Goal: Obtain resource: Obtain resource

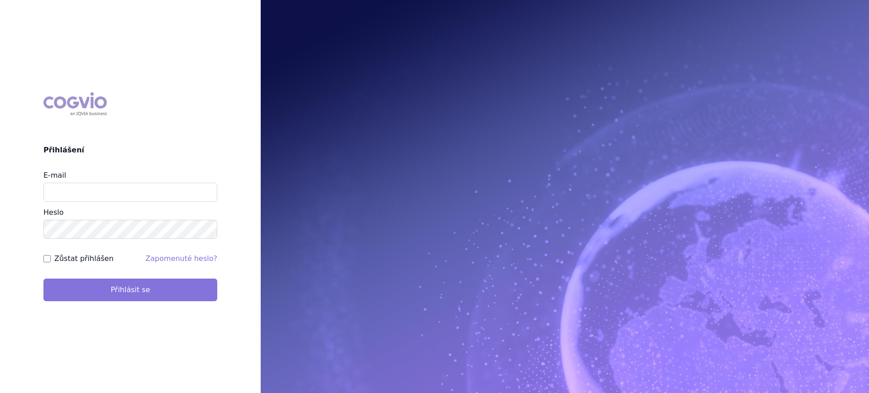
type input "lucie.sichtova@medochemie.com"
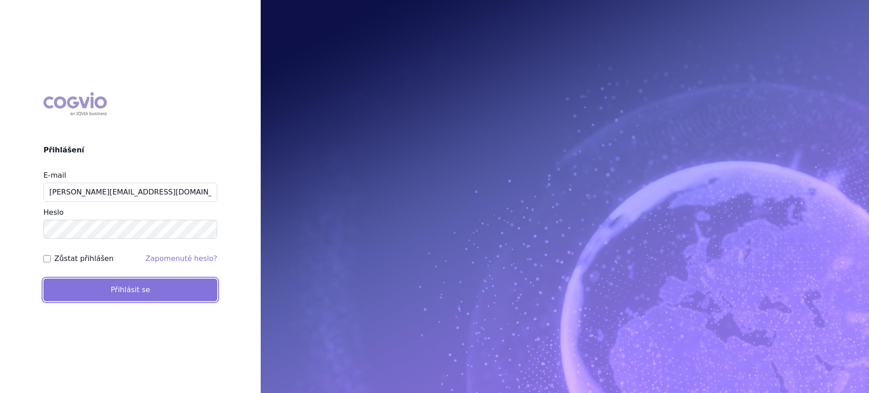
click at [94, 293] on button "Přihlásit se" at bounding box center [130, 290] width 174 height 23
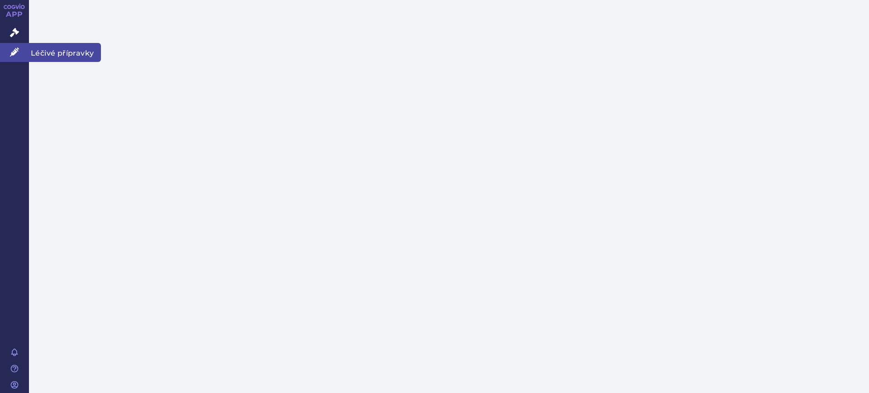
click at [13, 56] on link "Léčivé přípravky" at bounding box center [14, 52] width 29 height 19
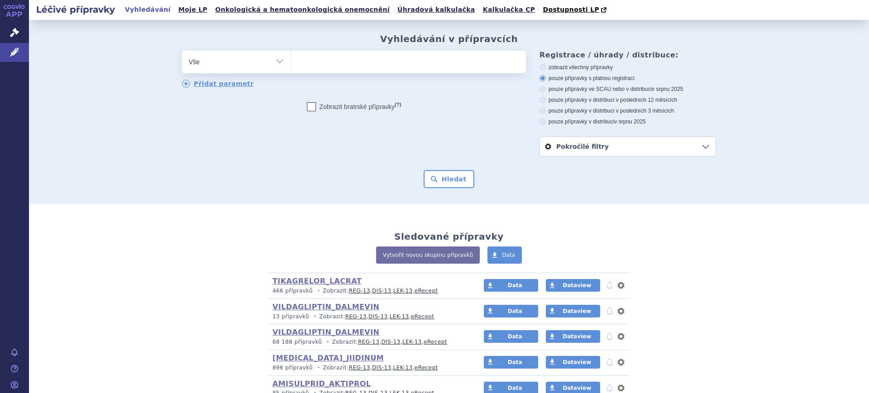
click at [241, 65] on select "Vše Přípravek/SUKL kód MAH VPOIS ATC/Aktivní látka Léková forma Síla" at bounding box center [236, 61] width 109 height 20
select select "filter-atc-group"
click at [182, 51] on select "Vše Přípravek/SUKL kód MAH VPOIS ATC/Aktivní látka Léková forma Síla" at bounding box center [236, 61] width 109 height 20
click at [331, 65] on ul at bounding box center [408, 60] width 235 height 19
click at [291, 65] on select at bounding box center [290, 61] width 0 height 23
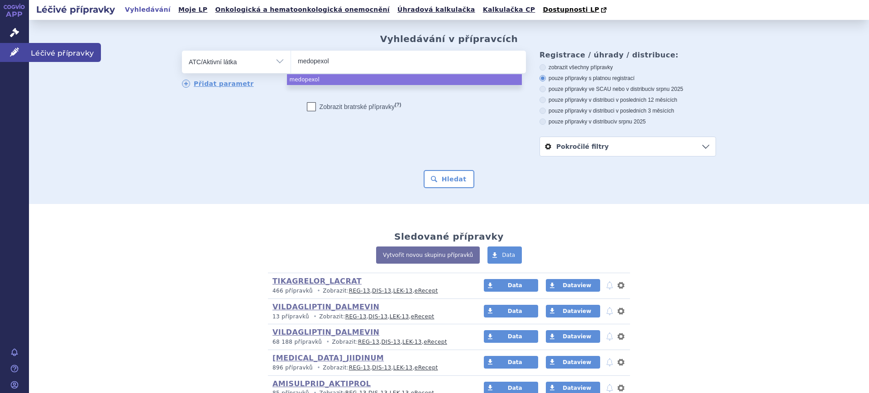
drag, startPoint x: 340, startPoint y: 63, endPoint x: 0, endPoint y: 52, distance: 340.4
click at [0, 52] on div "APP Správní řízení Léčivé přípravky Notifikace Nápověda Lucie Šichtová Léčivé p…" at bounding box center [434, 196] width 869 height 393
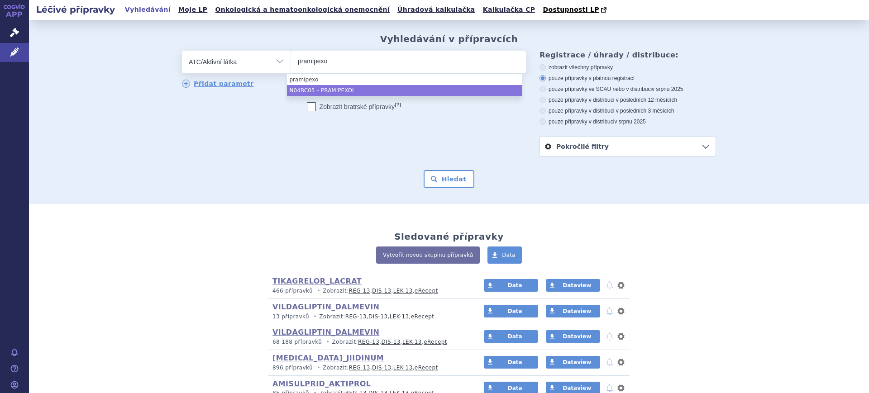
type input "pramipexo"
select select "N04BC05"
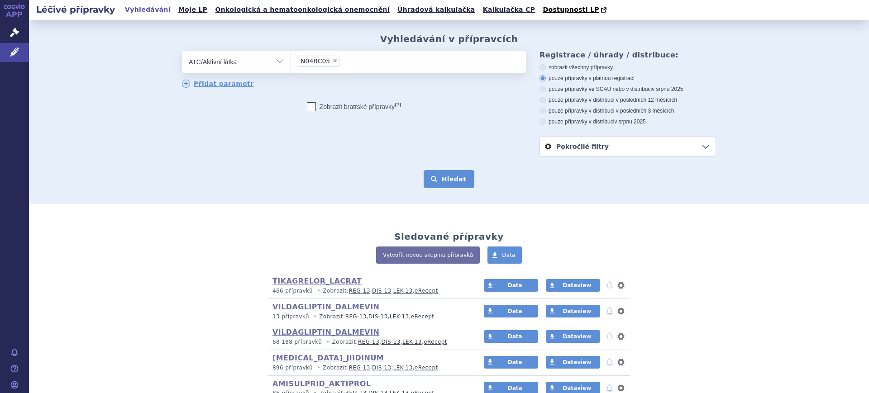
click at [451, 181] on button "Hledat" at bounding box center [448, 179] width 51 height 18
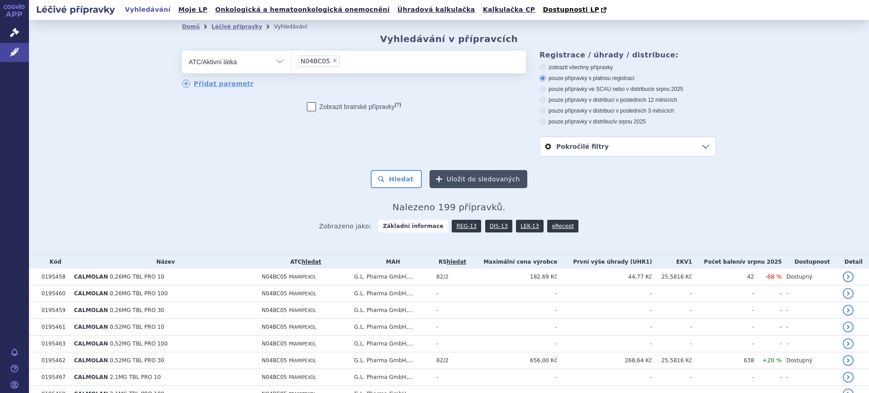
click at [445, 176] on button "Uložit do sledovaných" at bounding box center [478, 179] width 98 height 18
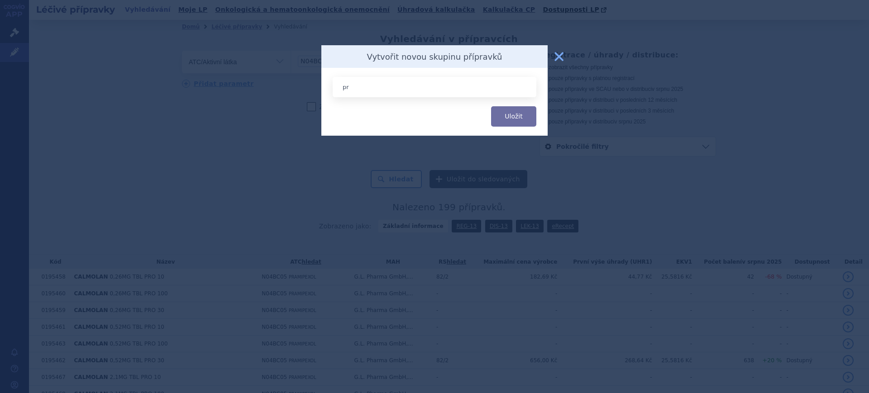
type input "p"
type input "PRAMIPEXOL_MEDOPEXOL"
click at [491, 106] on button "Uložit" at bounding box center [513, 116] width 45 height 20
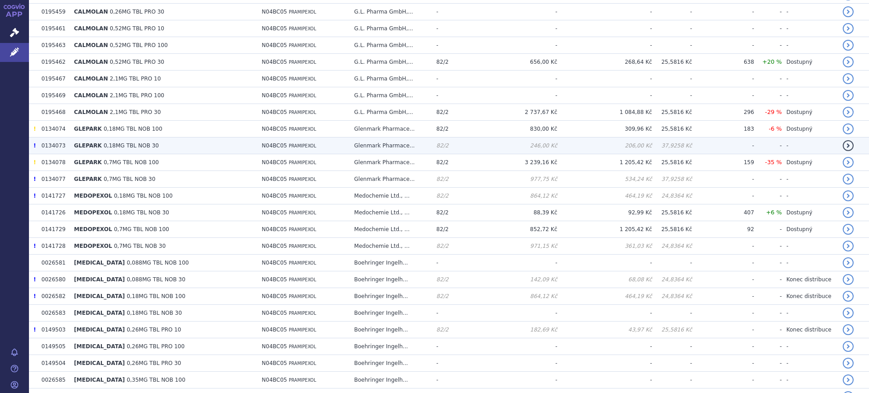
scroll to position [170, 0]
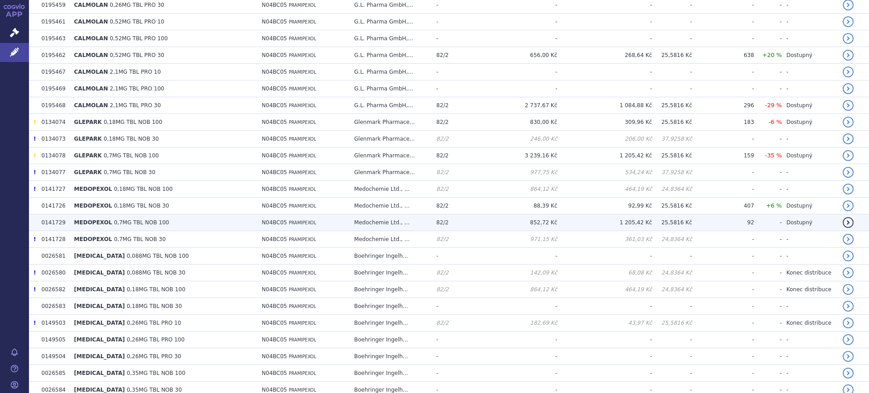
click at [155, 227] on td "MEDOPEXOL 0,7MG TBL NOB 100" at bounding box center [164, 222] width 188 height 17
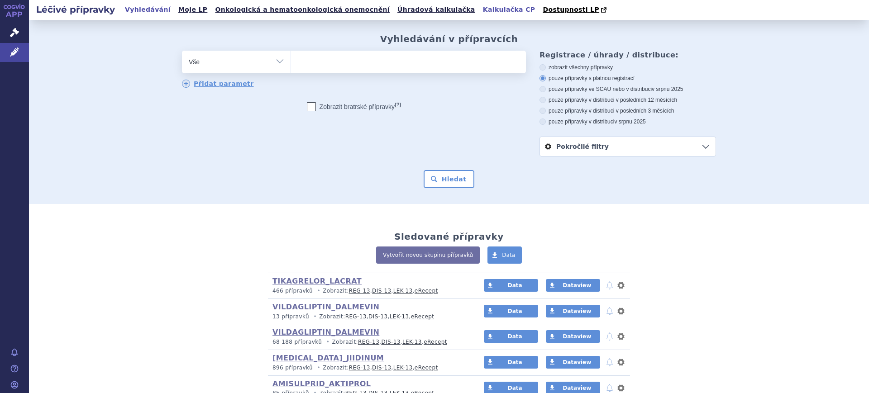
click at [480, 13] on link "Kalkulačka CP" at bounding box center [509, 10] width 58 height 12
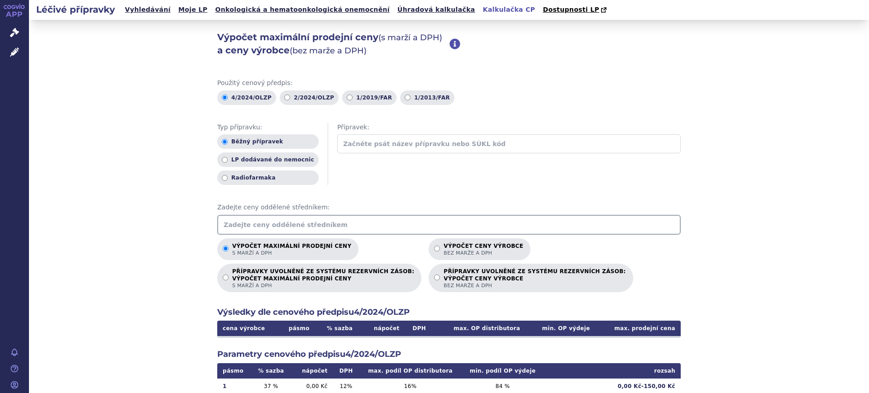
click at [307, 231] on input "text" at bounding box center [448, 225] width 463 height 20
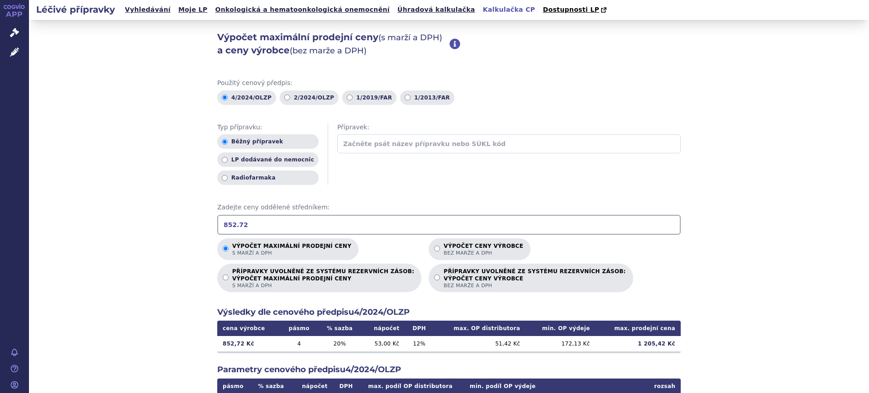
type input "852.72"
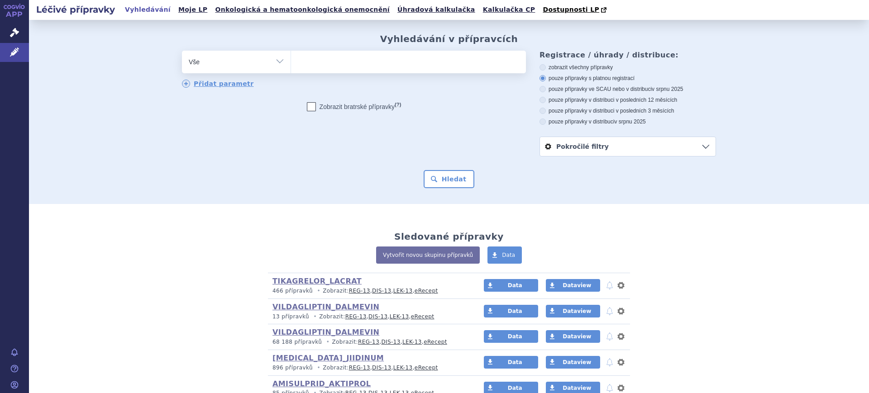
click at [215, 54] on select "Vše Přípravek/SUKL kód MAH VPOIS ATC/Aktivní látka Léková forma Síla" at bounding box center [236, 61] width 109 height 20
select select "filter-atc-group"
click at [182, 51] on select "Vše Přípravek/SUKL kód MAH VPOIS ATC/Aktivní látka Léková forma Síla" at bounding box center [236, 61] width 109 height 20
click at [309, 52] on ul at bounding box center [408, 60] width 235 height 19
click at [291, 52] on select at bounding box center [290, 61] width 0 height 23
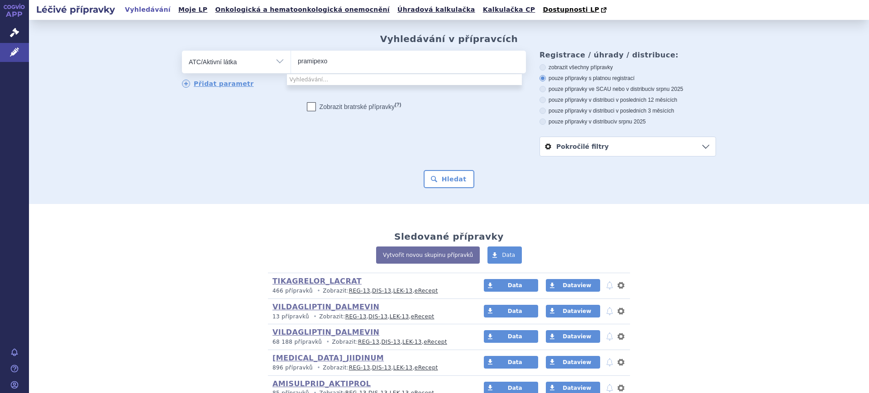
type input "pramipexol"
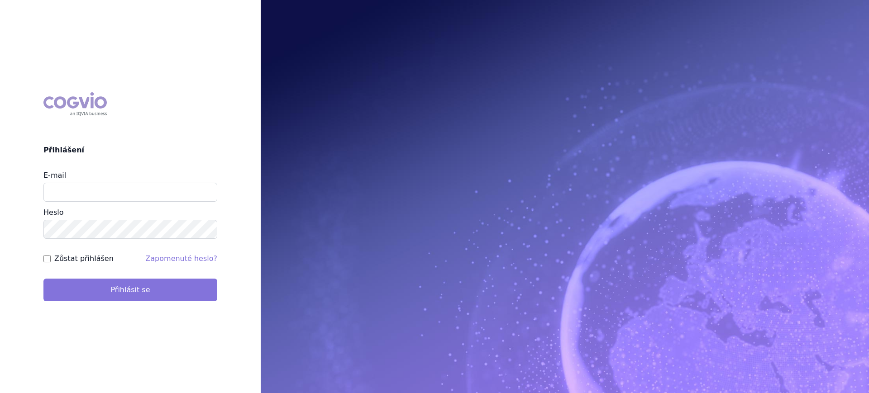
type input "lucie.sichtova@medochemie.com"
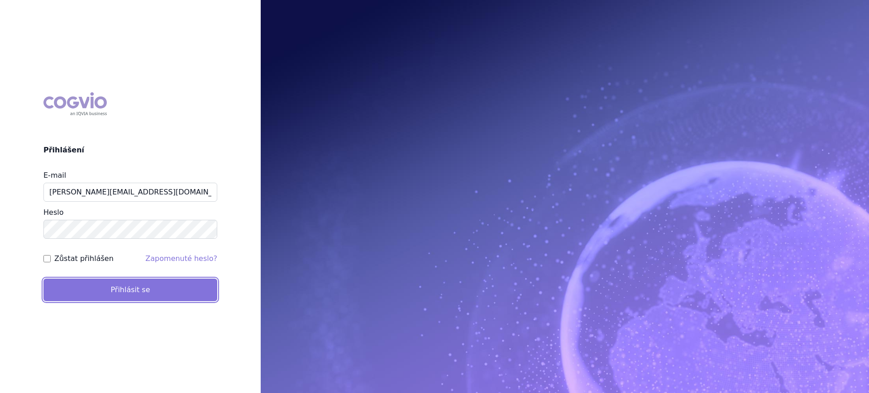
click at [157, 285] on button "Přihlásit se" at bounding box center [130, 290] width 174 height 23
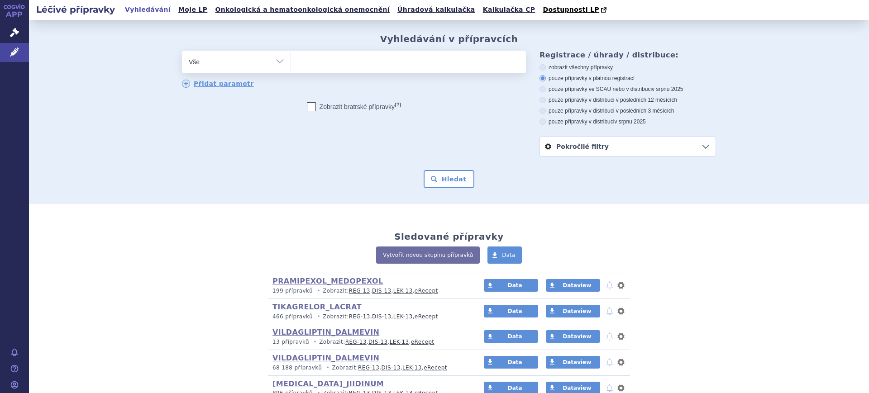
click at [273, 56] on select "Vše Přípravek/SUKL kód MAH VPOIS ATC/Aktivní látka Léková forma Síla" at bounding box center [236, 61] width 109 height 20
click at [513, 290] on link "Data" at bounding box center [511, 285] width 54 height 13
click at [0, 48] on link "Léčivé přípravky" at bounding box center [14, 52] width 29 height 19
drag, startPoint x: 0, startPoint y: 0, endPoint x: 19, endPoint y: 56, distance: 59.0
click at [19, 56] on link "Léčivé přípravky" at bounding box center [14, 52] width 29 height 19
